Goal: Obtain resource: Download file/media

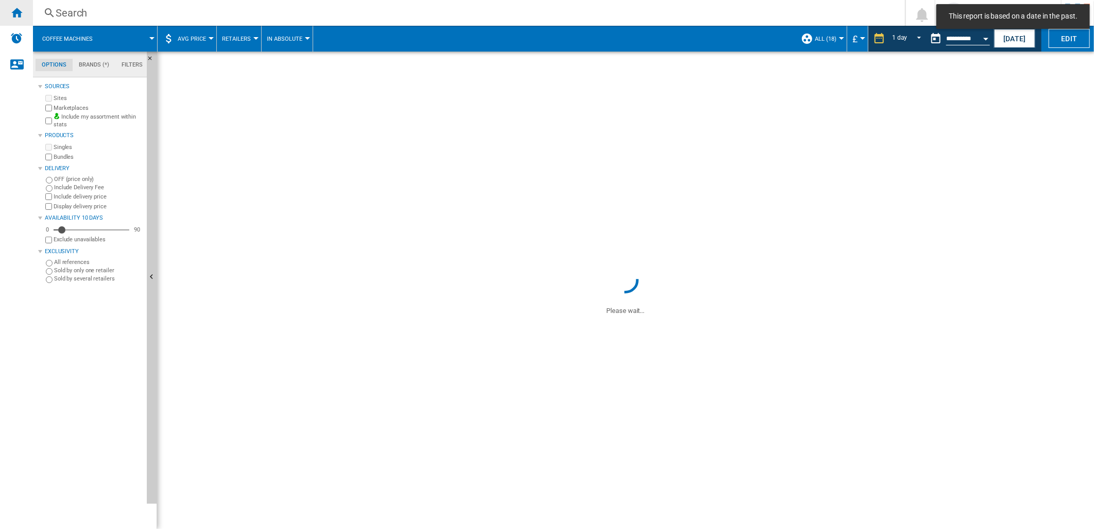
click at [23, 13] on div "Home" at bounding box center [16, 13] width 33 height 26
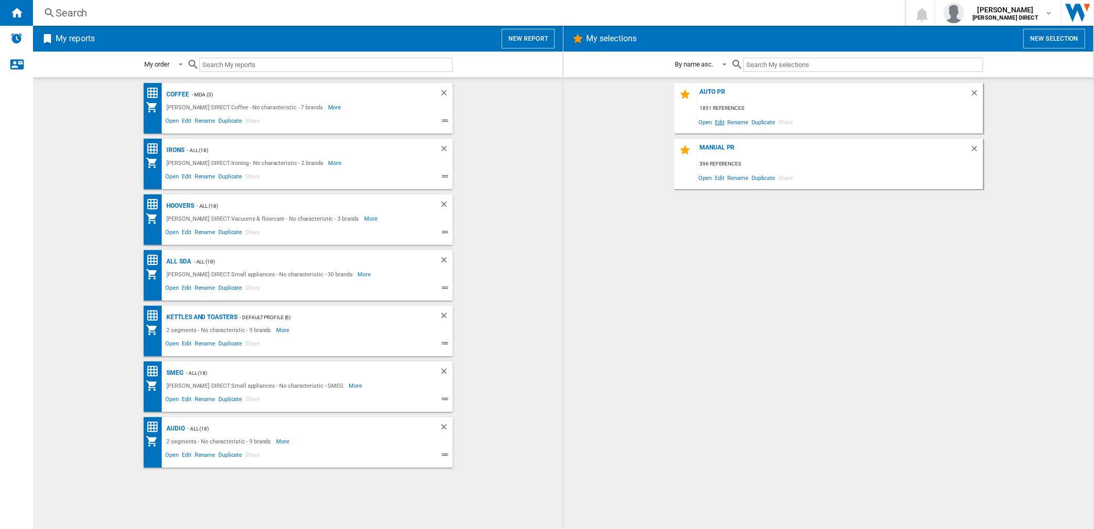
click at [720, 124] on span "Edit" at bounding box center [720, 122] width 13 height 14
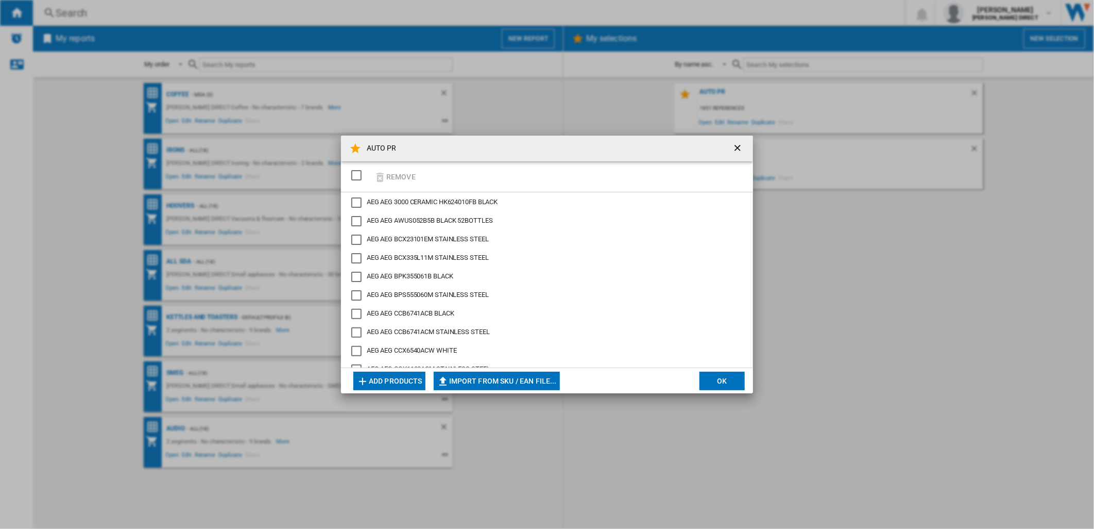
click at [360, 176] on div "SELECTIONS.EDITION_POPUP.SELECT_DESELECT" at bounding box center [356, 175] width 10 height 10
click at [396, 172] on button "Remove" at bounding box center [395, 176] width 48 height 24
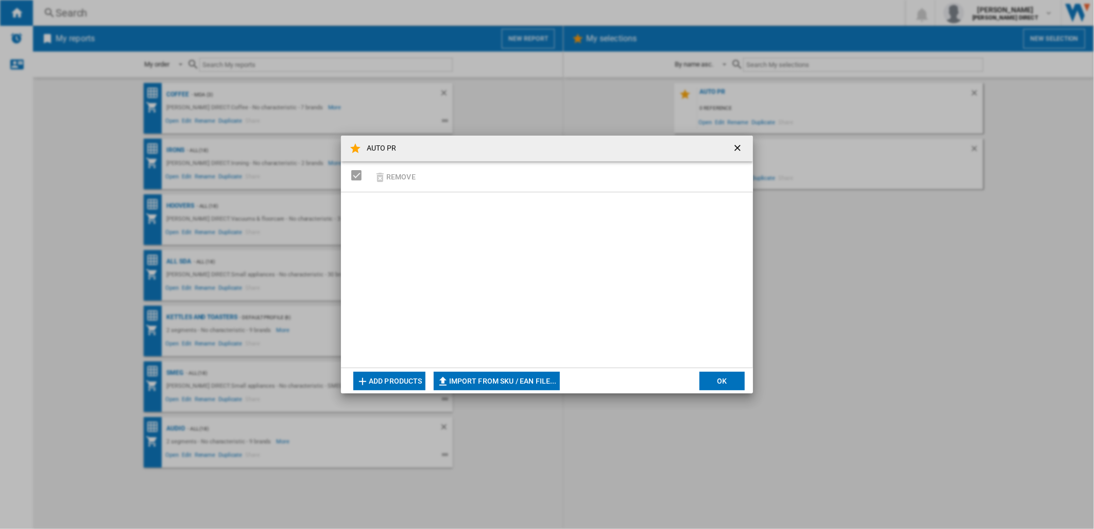
click at [525, 379] on button "Import from SKU / EAN file..." at bounding box center [497, 381] width 126 height 19
type input "**********"
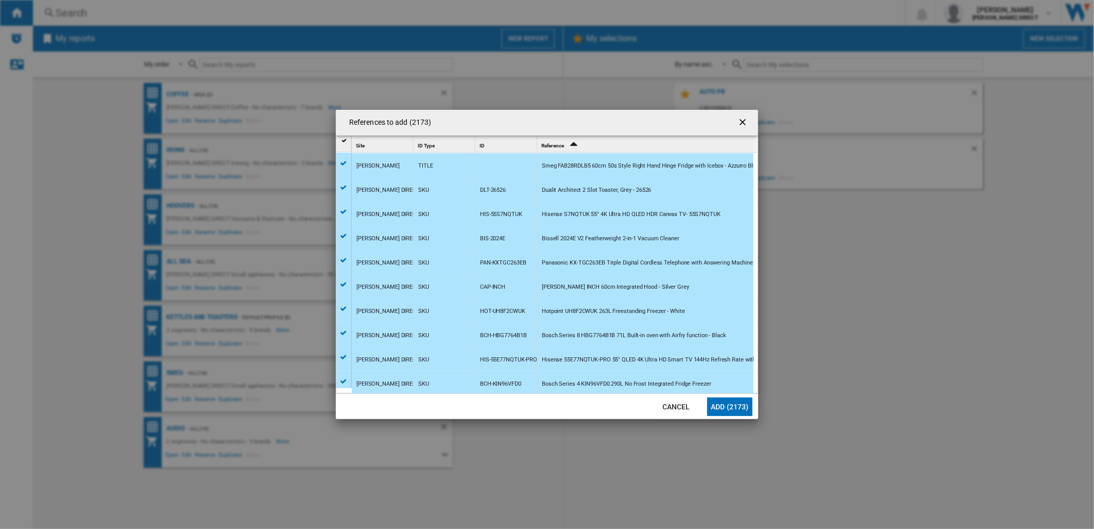
click at [737, 406] on button "Add (2173)" at bounding box center [729, 406] width 45 height 19
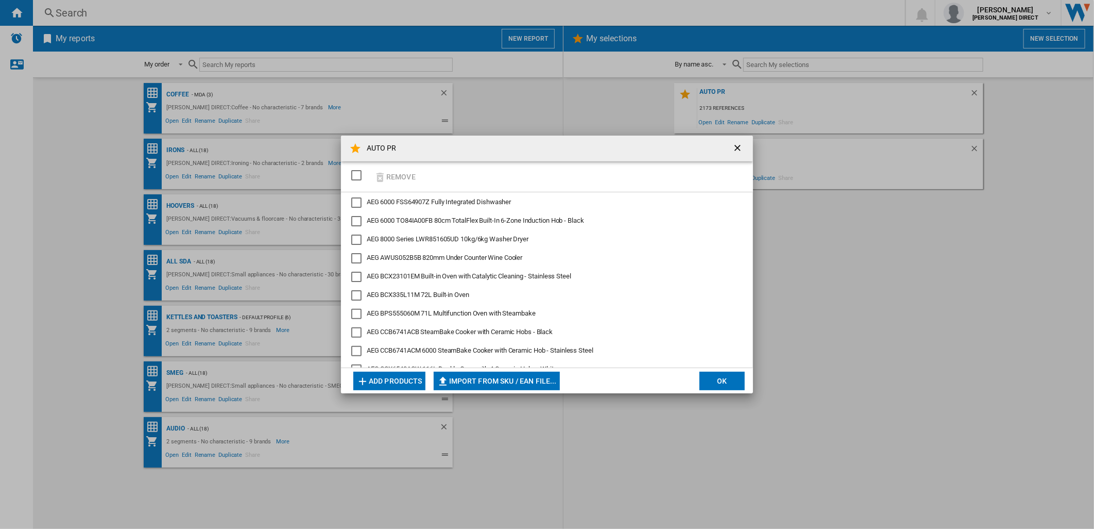
click at [731, 385] on button "OK" at bounding box center [722, 381] width 45 height 19
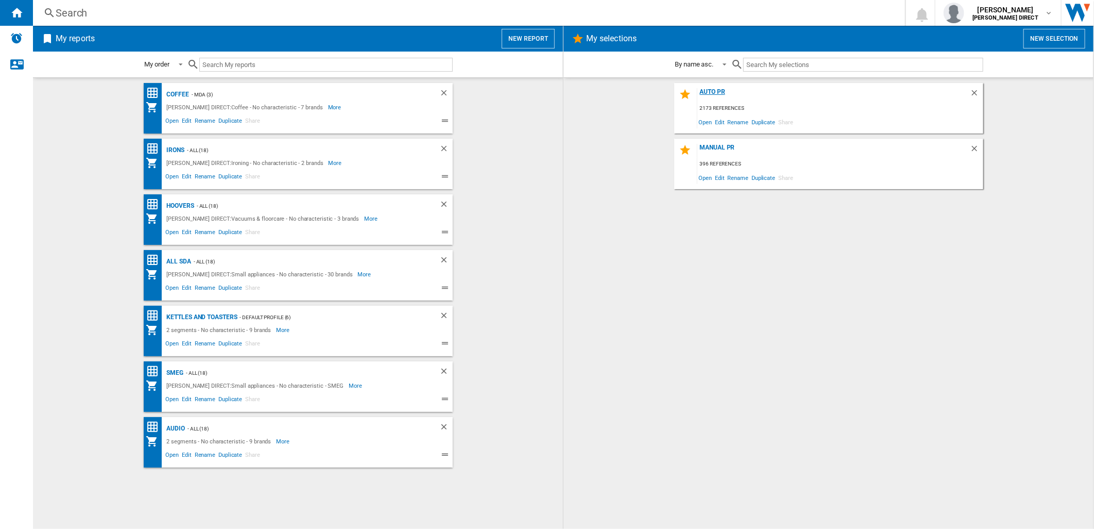
click at [726, 95] on div "AUTO PR" at bounding box center [834, 95] width 273 height 14
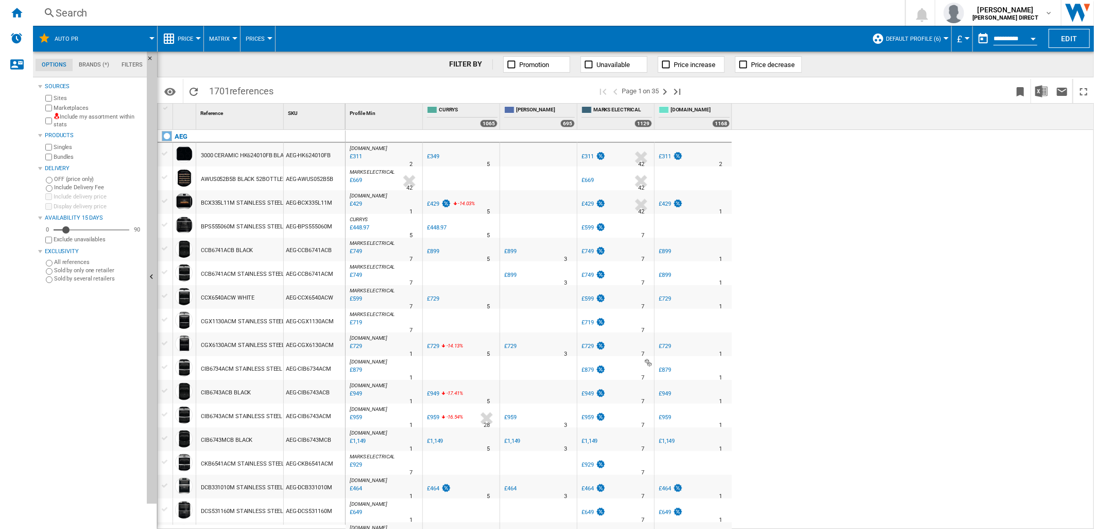
click at [55, 124] on label "Include my assortment within stats" at bounding box center [98, 121] width 89 height 16
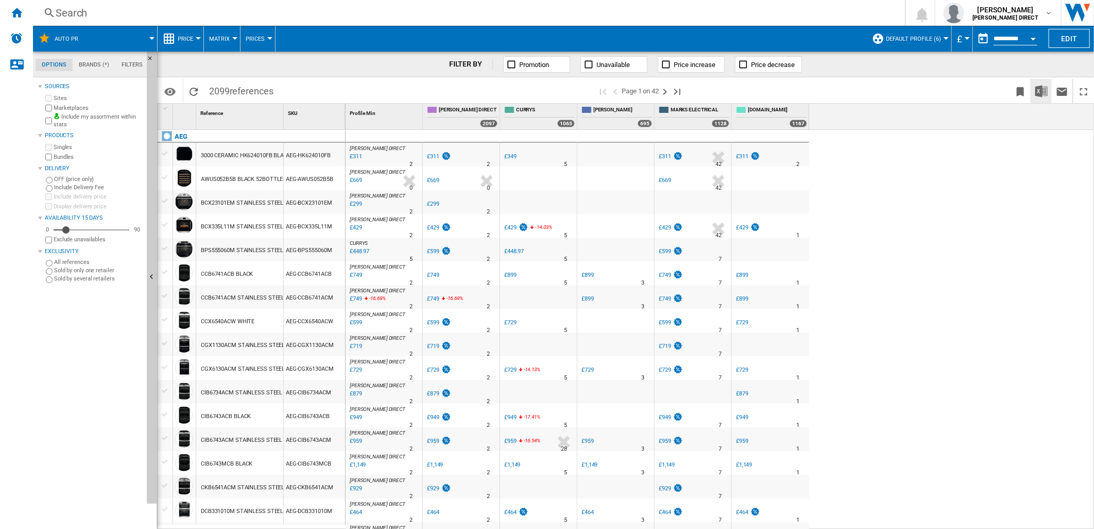
click at [1040, 95] on img "Download in Excel" at bounding box center [1042, 91] width 12 height 12
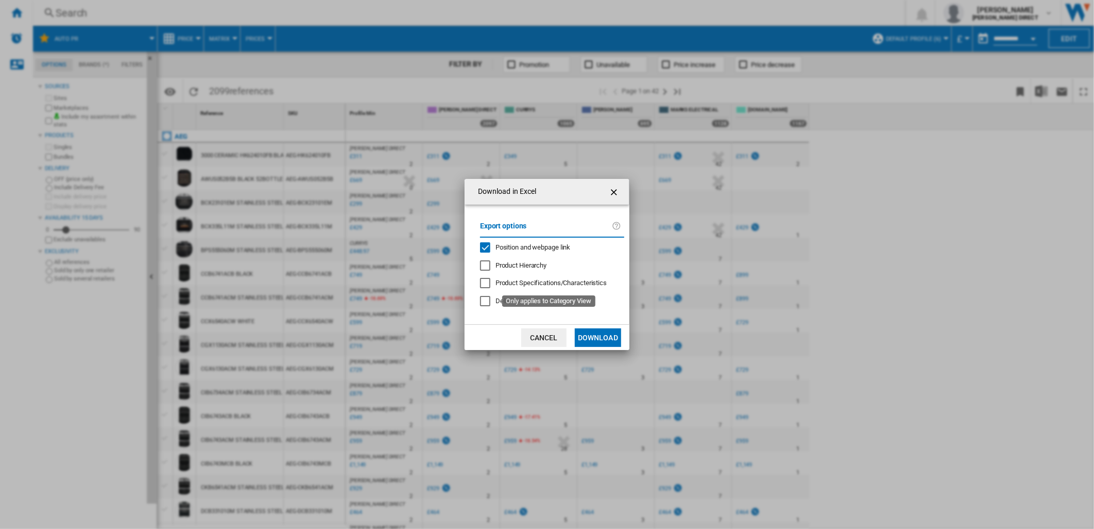
click at [491, 246] on div "Position and webpage link" at bounding box center [485, 247] width 10 height 10
drag, startPoint x: 606, startPoint y: 337, endPoint x: 606, endPoint y: 194, distance: 142.7
click at [626, 196] on div "Download in Excel Export options Position and webpage link Product Hierarchy Pr…" at bounding box center [547, 265] width 165 height 172
click at [606, 194] on button "button" at bounding box center [615, 191] width 21 height 21
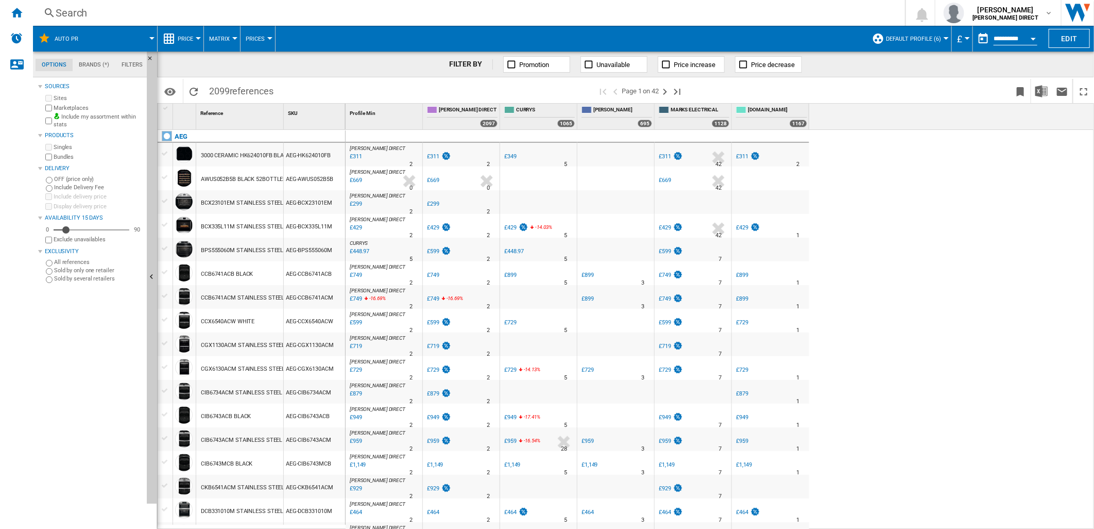
click at [898, 34] on button "Default profile (6)" at bounding box center [916, 39] width 60 height 26
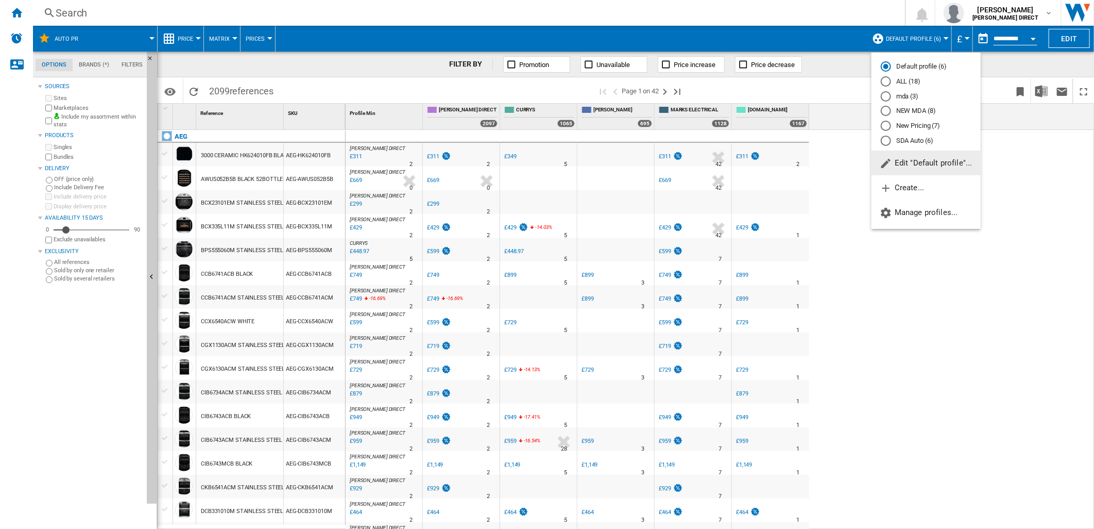
click at [915, 129] on md-radio-button "New Pricing (7)" at bounding box center [926, 126] width 91 height 10
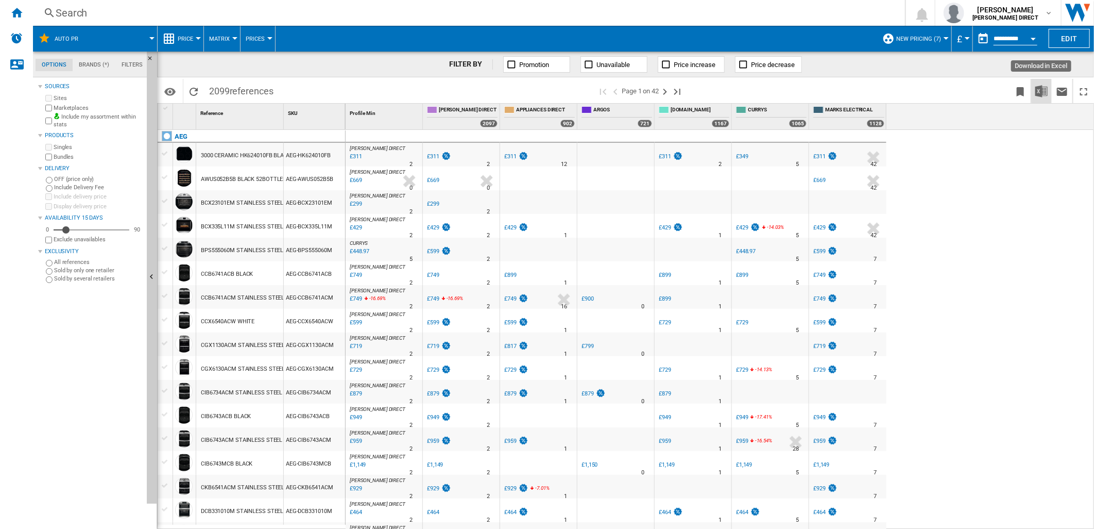
click at [1047, 96] on img "Download in Excel" at bounding box center [1042, 91] width 12 height 12
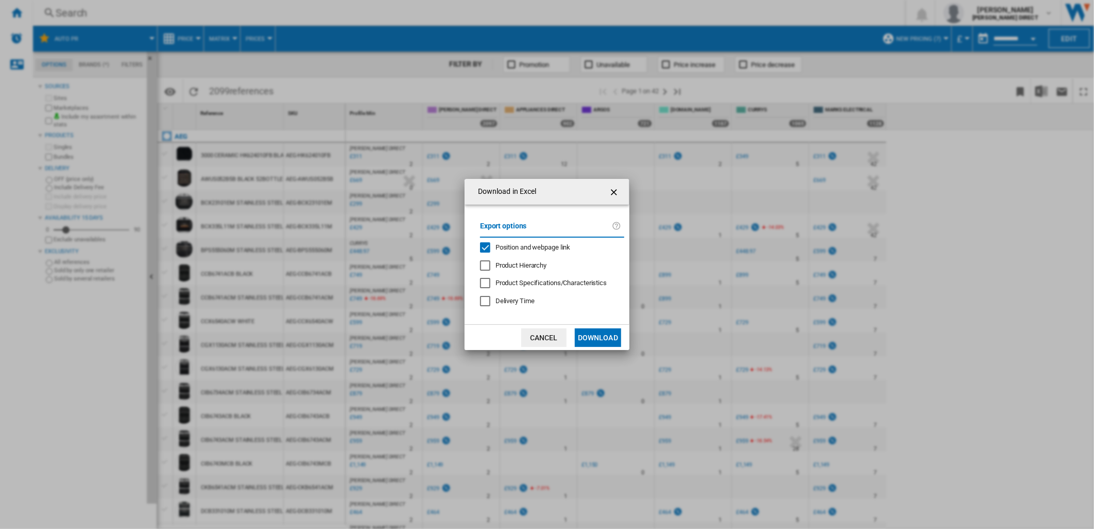
click at [540, 247] on span "Position and webpage link" at bounding box center [533, 247] width 75 height 8
click at [589, 335] on button "Download" at bounding box center [598, 337] width 46 height 19
